Goal: Find specific page/section: Find specific page/section

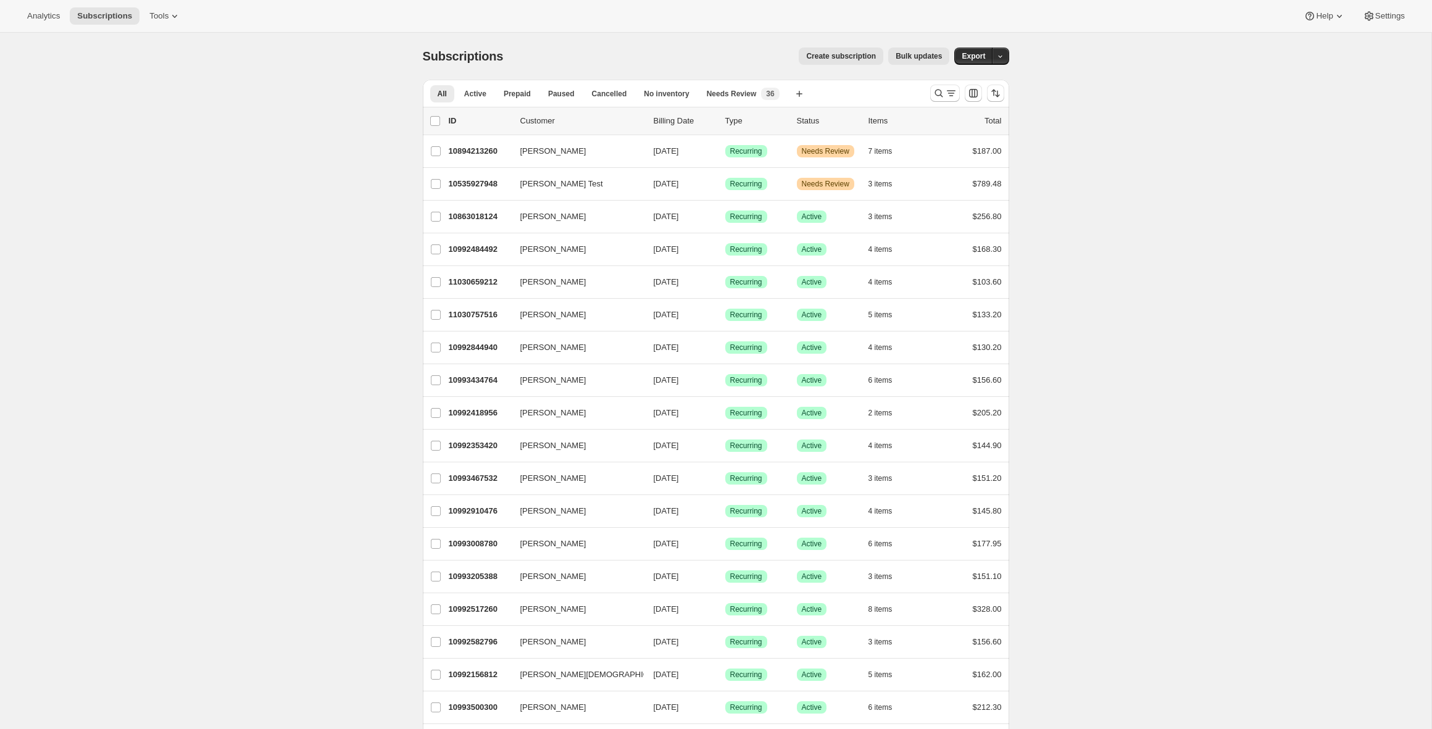
click at [451, 119] on p "ID" at bounding box center [480, 121] width 62 height 12
click at [451, 122] on p "ID" at bounding box center [480, 121] width 62 height 12
click at [467, 152] on p "10894213260" at bounding box center [480, 151] width 62 height 12
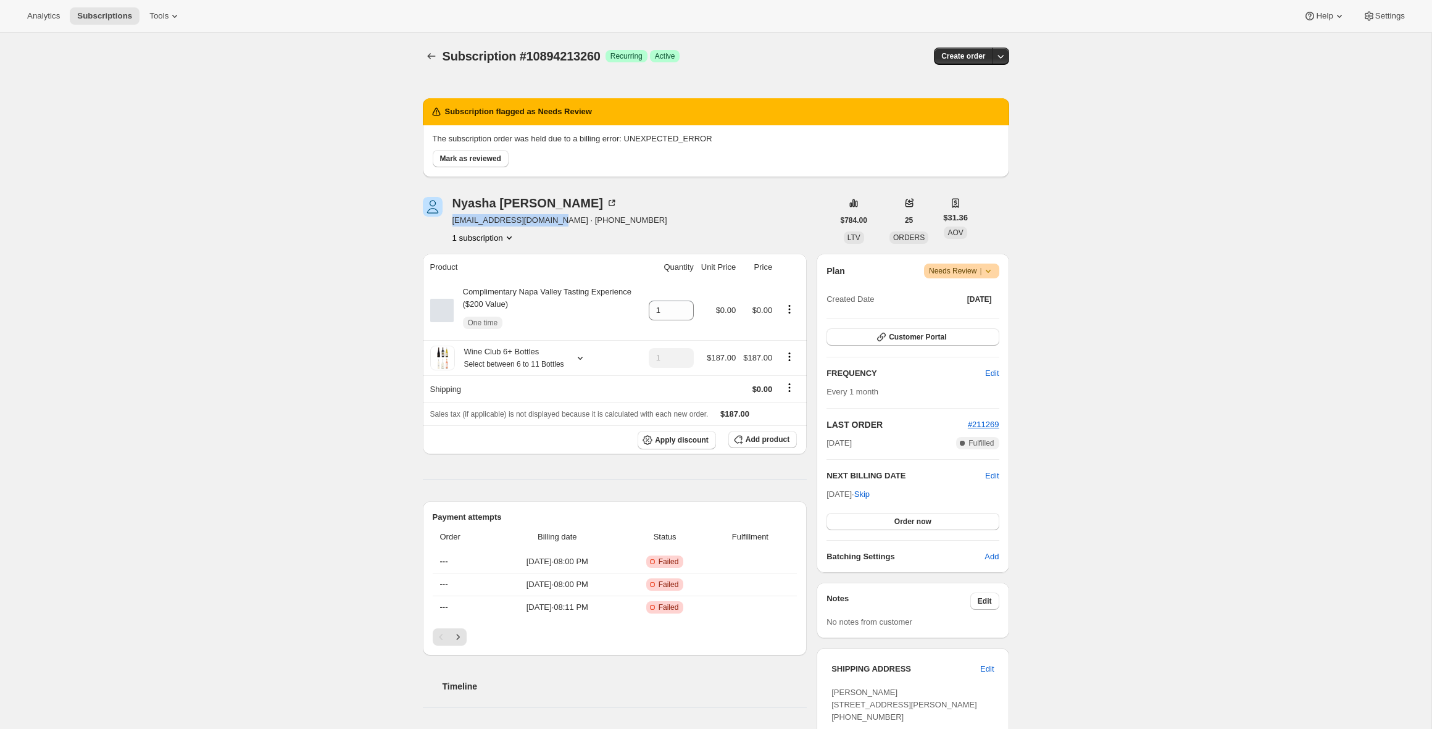
drag, startPoint x: 451, startPoint y: 222, endPoint x: 557, endPoint y: 223, distance: 106.8
click at [557, 223] on div "Nyasha Alleyne nyasha.onehope@gmail.com · +17326423262 1 subscription" at bounding box center [628, 220] width 410 height 47
copy span "nyasha.onehope@gmail.com"
click at [424, 62] on button "Subscriptions" at bounding box center [431, 56] width 17 height 17
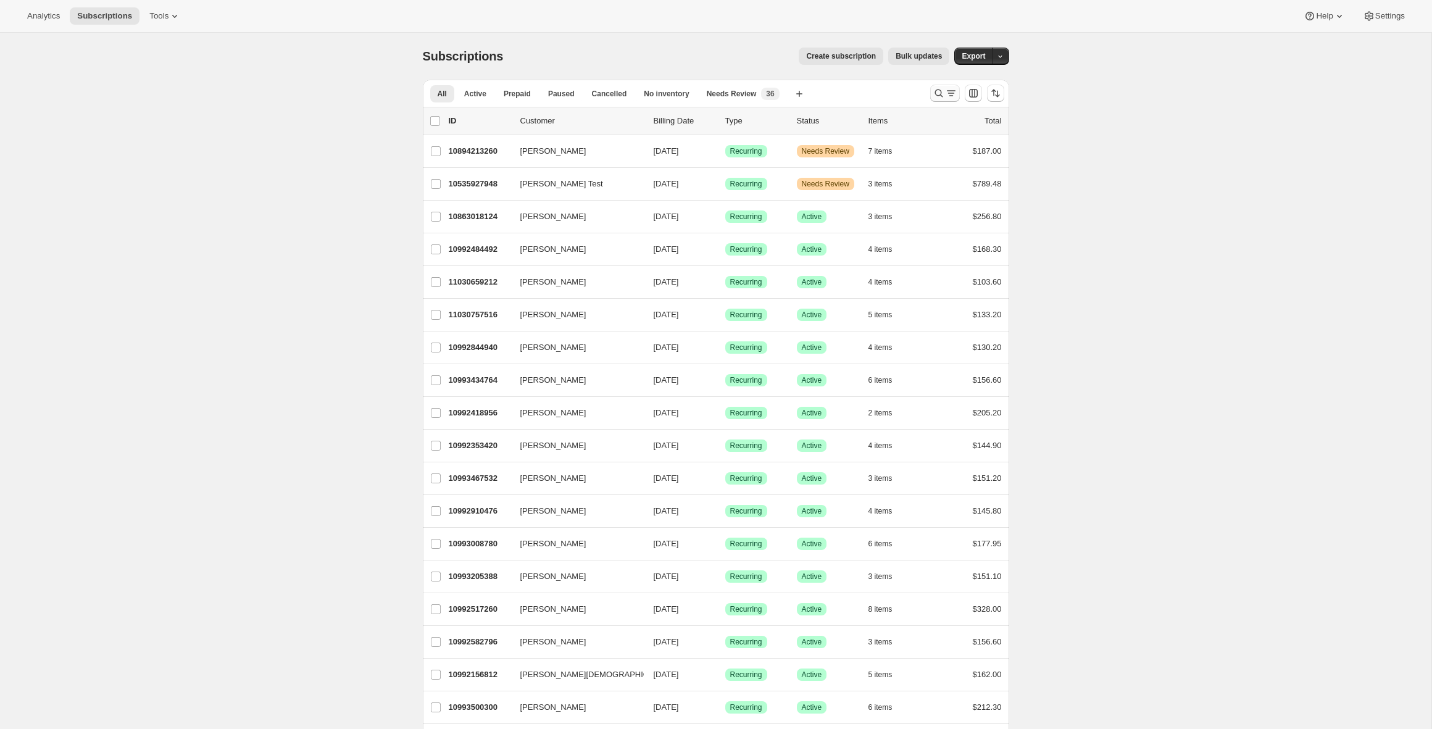
click at [936, 92] on icon "Search and filter results" at bounding box center [939, 93] width 12 height 12
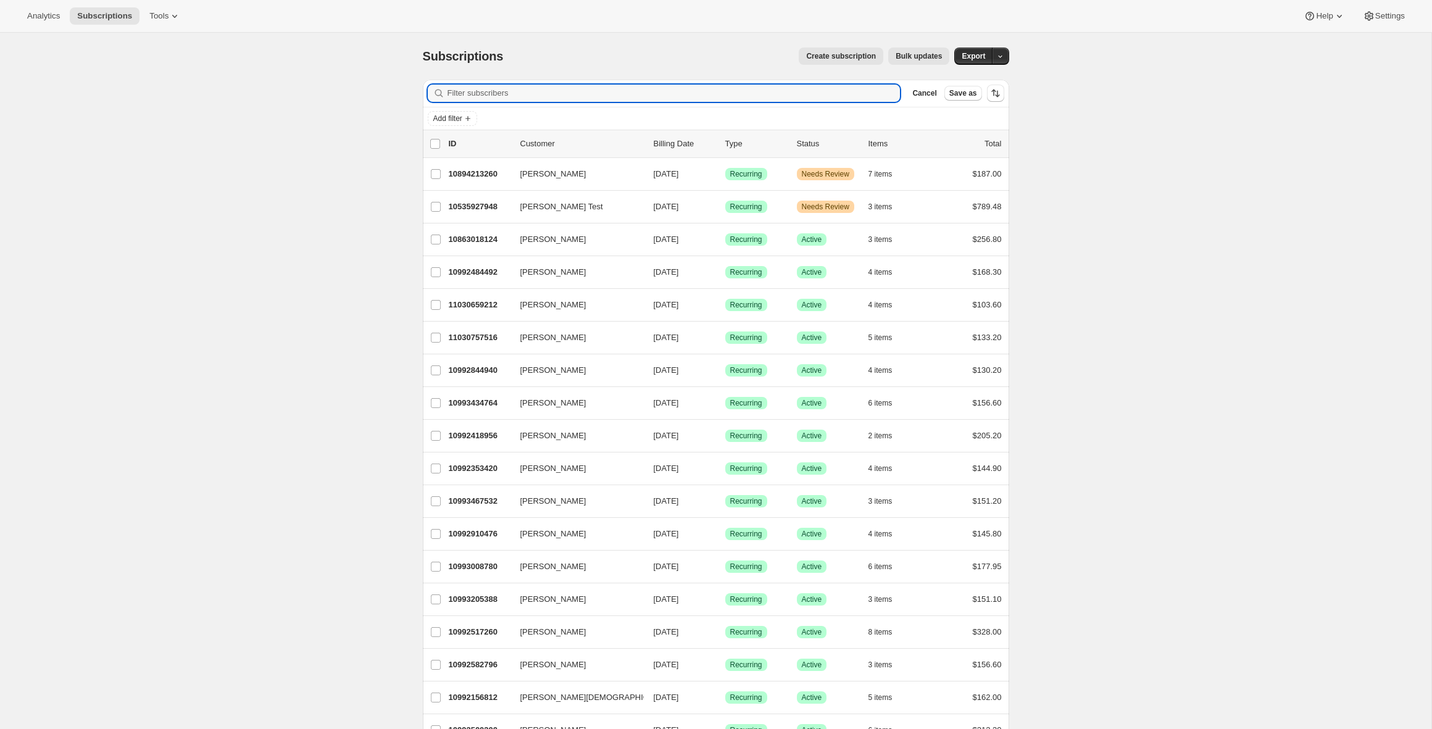
paste input "geenaz2@sbcglobal.net"
type input "geenaz2@sbcglobal.net"
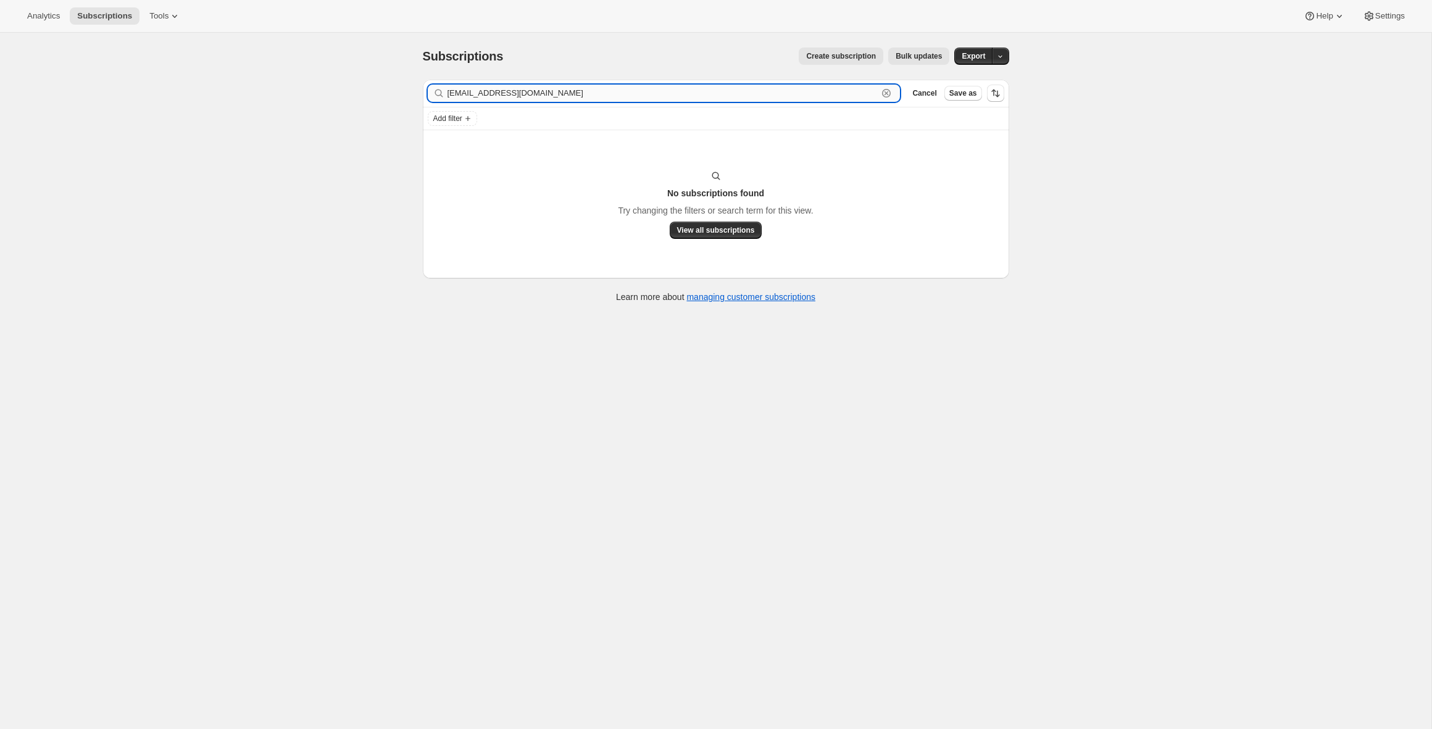
click at [510, 96] on input "geenaz2@sbcglobal.net" at bounding box center [662, 93] width 431 height 17
click at [511, 96] on input "geenaz2@sbcglobal.net" at bounding box center [662, 93] width 431 height 17
click at [509, 97] on input "geenaz2@sbcglobal.net" at bounding box center [662, 93] width 431 height 17
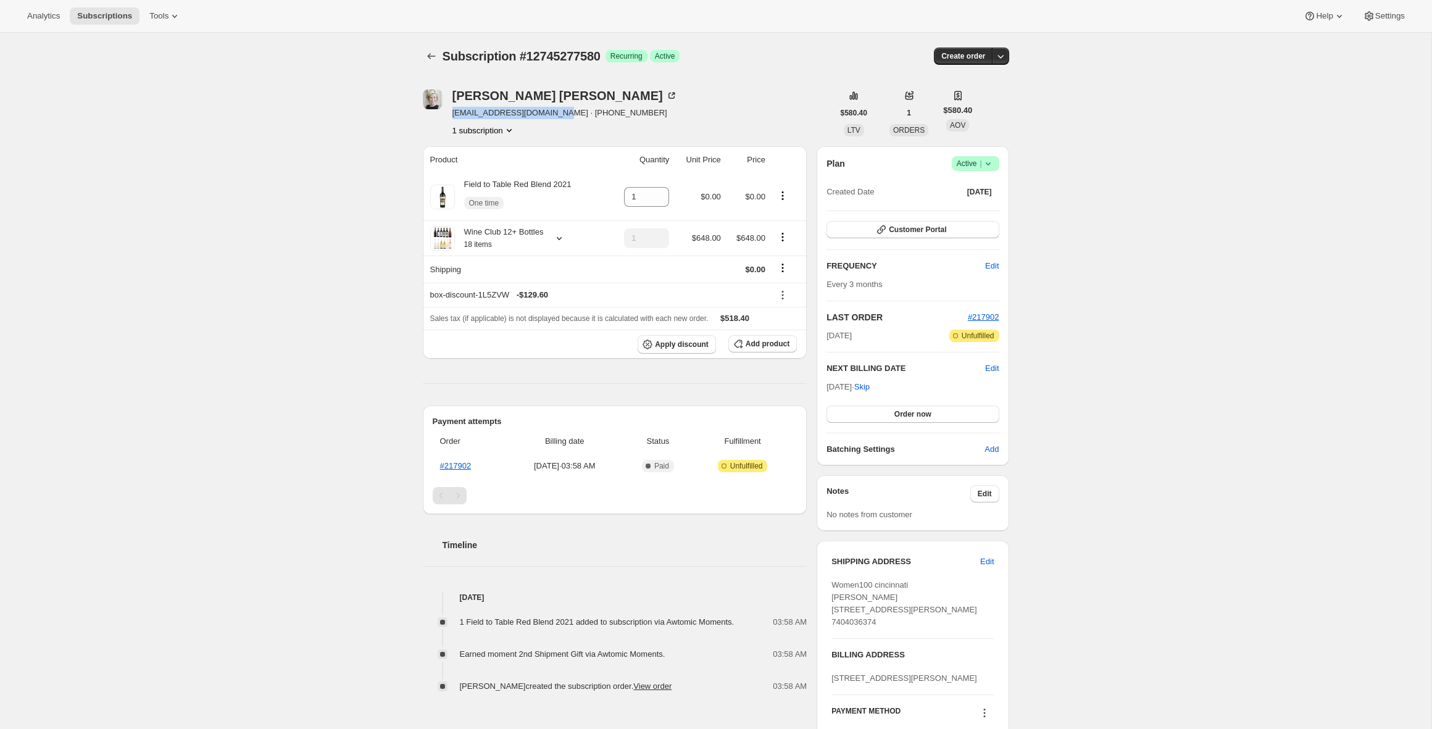
drag, startPoint x: 485, startPoint y: 117, endPoint x: 564, endPoint y: 116, distance: 79.0
click at [564, 116] on div "[PERSON_NAME] [EMAIL_ADDRESS][DOMAIN_NAME] · [PHONE_NUMBER] 1 subscription" at bounding box center [628, 112] width 410 height 47
copy span "[EMAIL_ADDRESS][DOMAIN_NAME]"
